Goal: Task Accomplishment & Management: Manage account settings

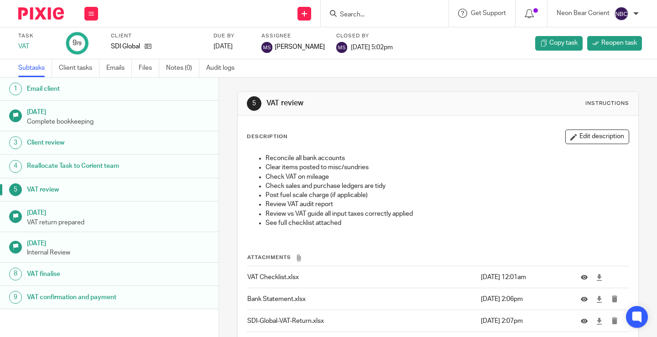
click at [356, 13] on input "Search" at bounding box center [380, 15] width 82 height 8
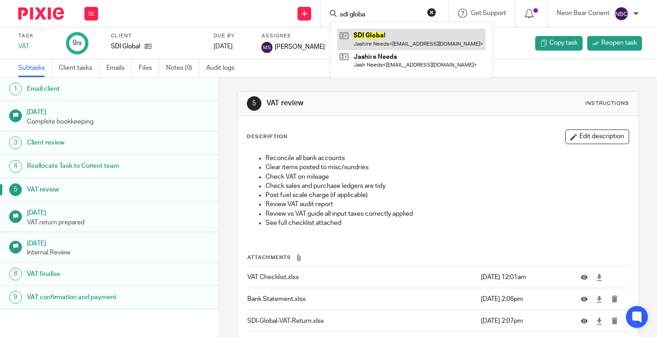
type input "sdi globa"
click at [366, 38] on link at bounding box center [411, 39] width 148 height 21
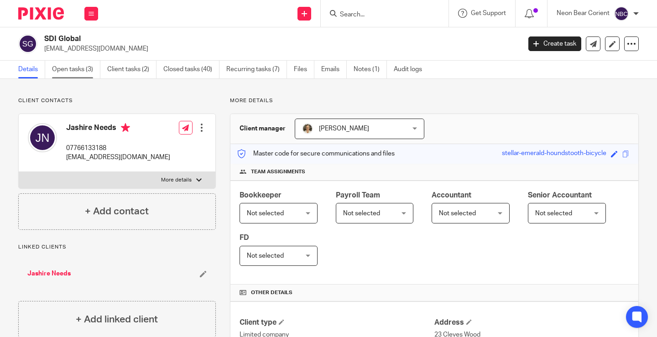
click at [75, 72] on link "Open tasks (3)" at bounding box center [76, 70] width 48 height 18
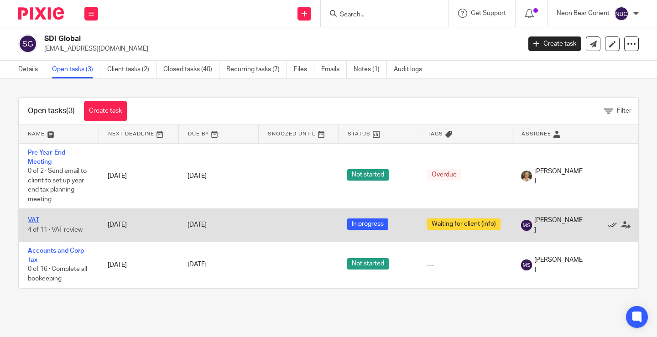
click at [32, 221] on link "VAT" at bounding box center [33, 220] width 11 height 6
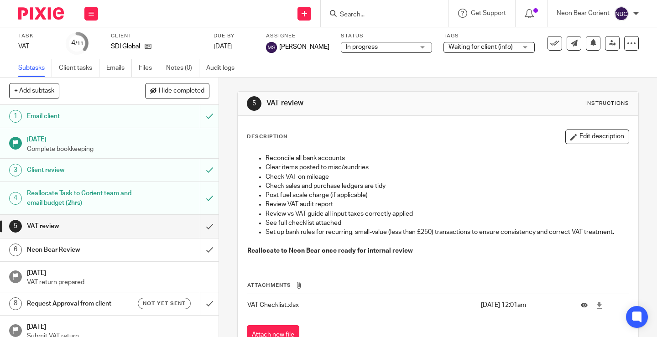
scroll to position [36, 0]
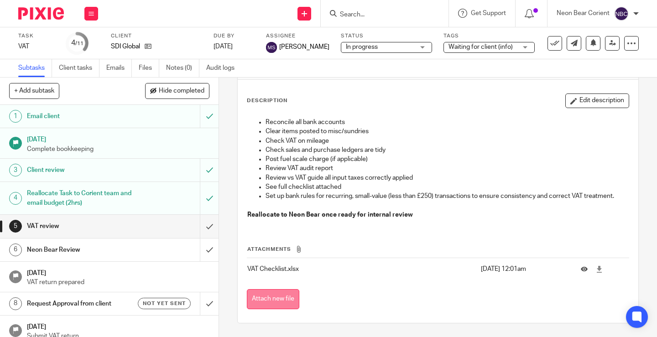
click at [247, 297] on button "Attach new file" at bounding box center [273, 299] width 52 height 21
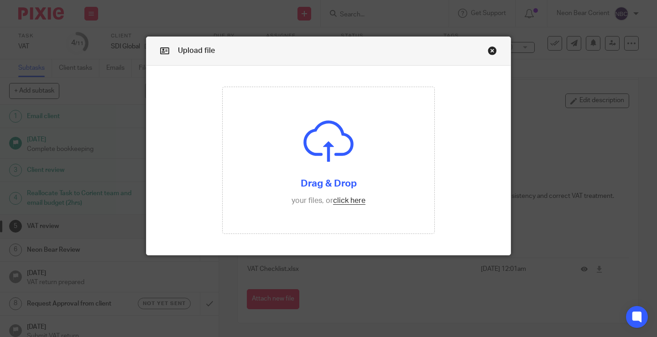
click at [488, 50] on link "Close this dialog window" at bounding box center [492, 52] width 9 height 12
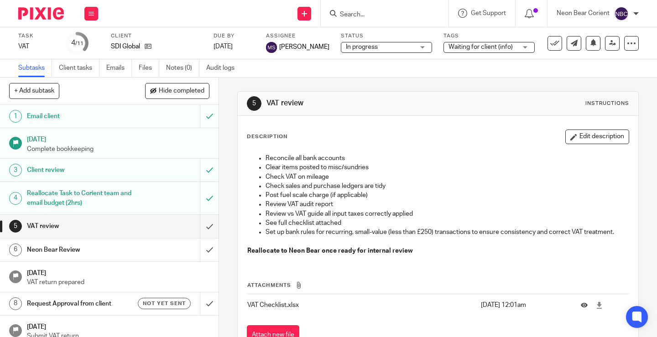
click at [240, 305] on div "Description Edit description Reconcile all bank accounts Clear items posted to …" at bounding box center [438, 237] width 401 height 243
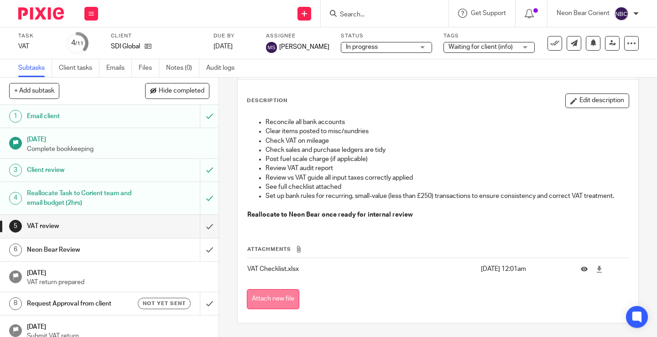
click at [266, 298] on button "Attach new file" at bounding box center [273, 299] width 52 height 21
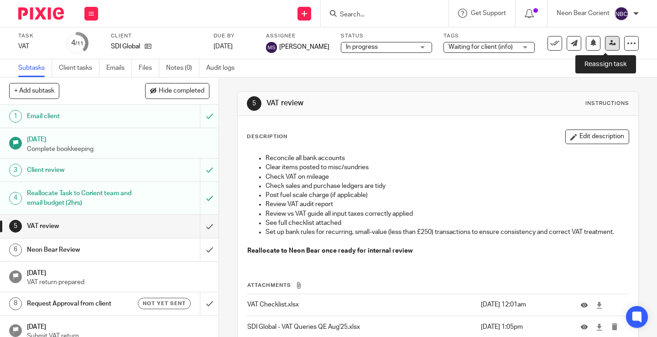
click at [609, 41] on icon at bounding box center [612, 43] width 7 height 7
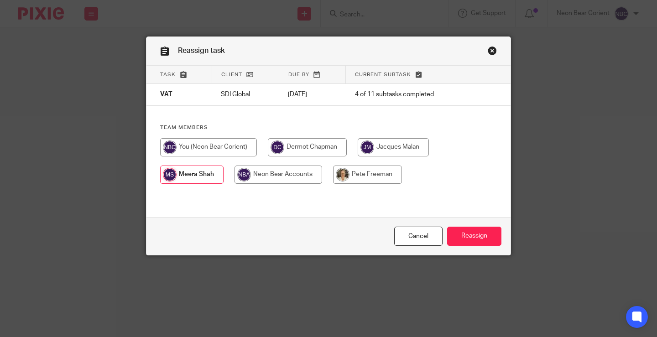
click at [266, 194] on div "Task Client Due by Current subtask VAT SDI Global [DATE] 4 of 11 subtasks compl…" at bounding box center [329, 142] width 364 height 152
click at [271, 174] on input "radio" at bounding box center [279, 175] width 88 height 18
radio input "true"
click at [195, 173] on input "radio" at bounding box center [191, 175] width 63 height 18
radio input "true"
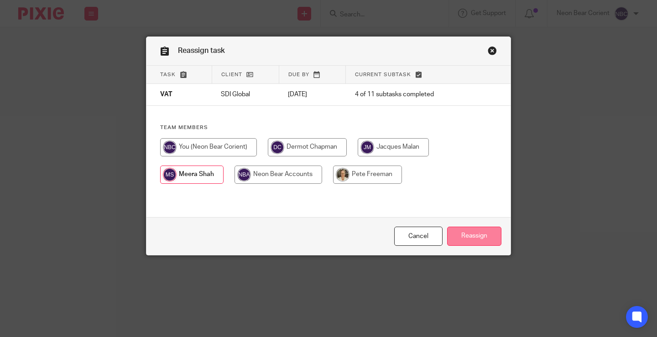
click at [465, 233] on input "Reassign" at bounding box center [474, 237] width 54 height 20
